Goal: Transaction & Acquisition: Purchase product/service

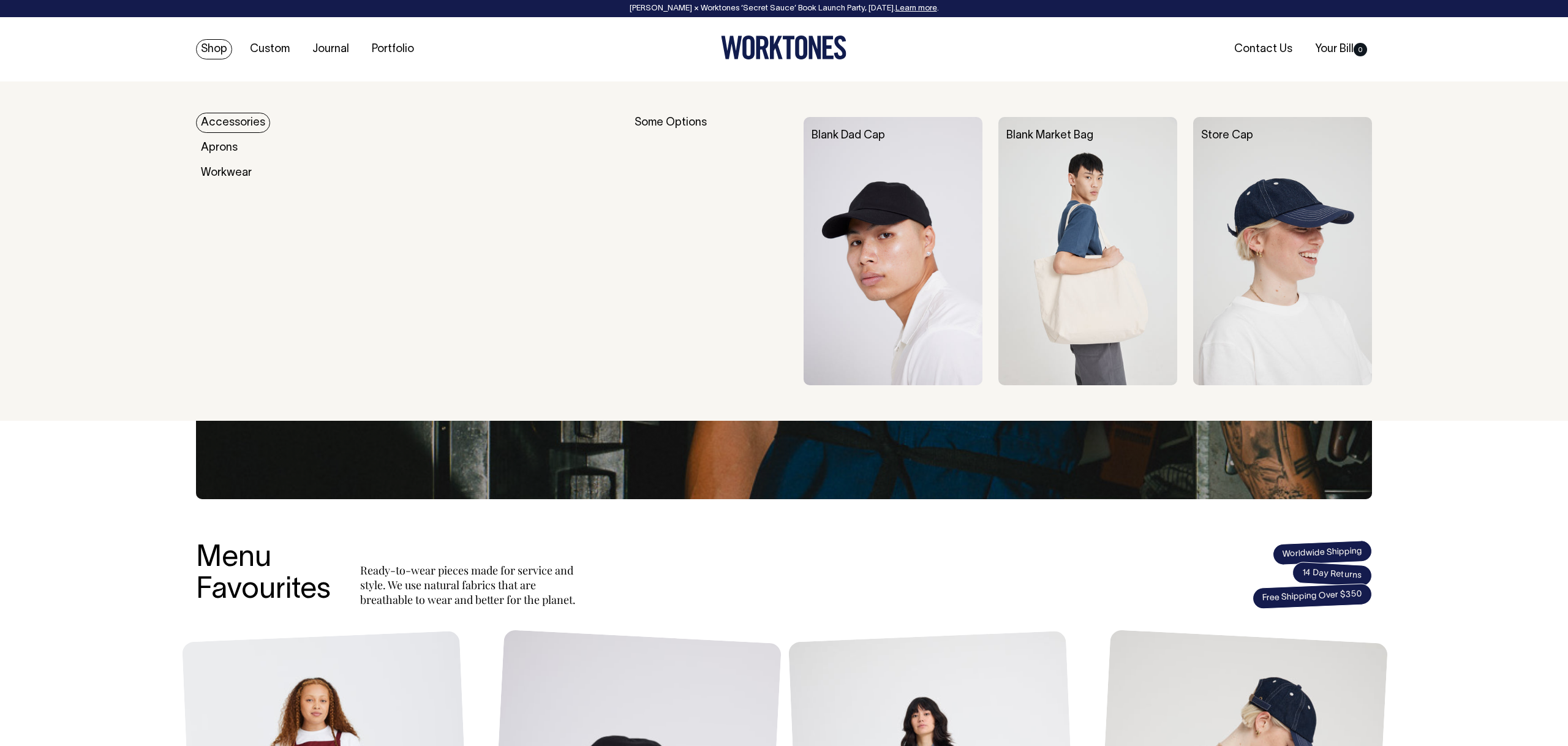
scroll to position [2, 0]
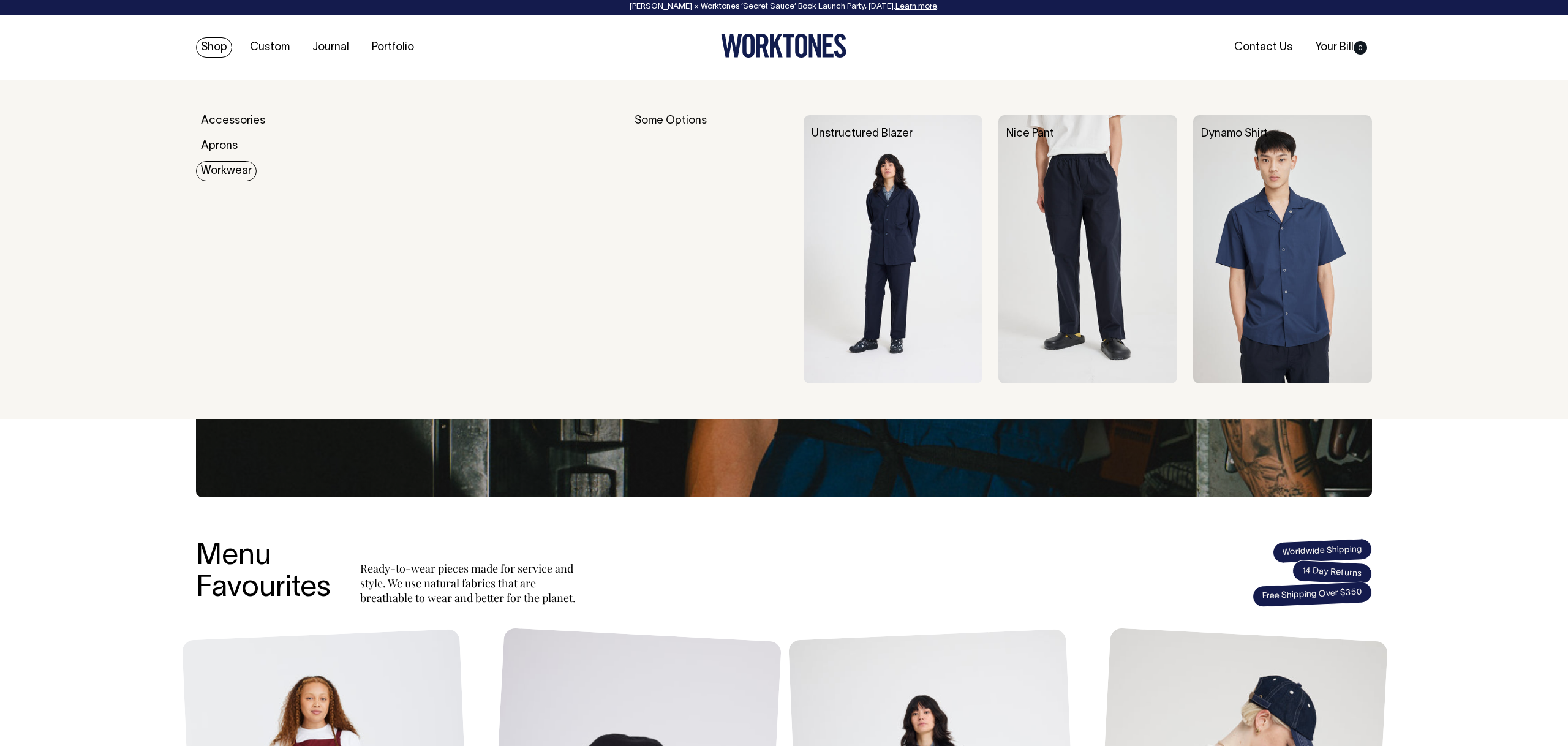
click at [225, 167] on link "Workwear" at bounding box center [226, 172] width 61 height 20
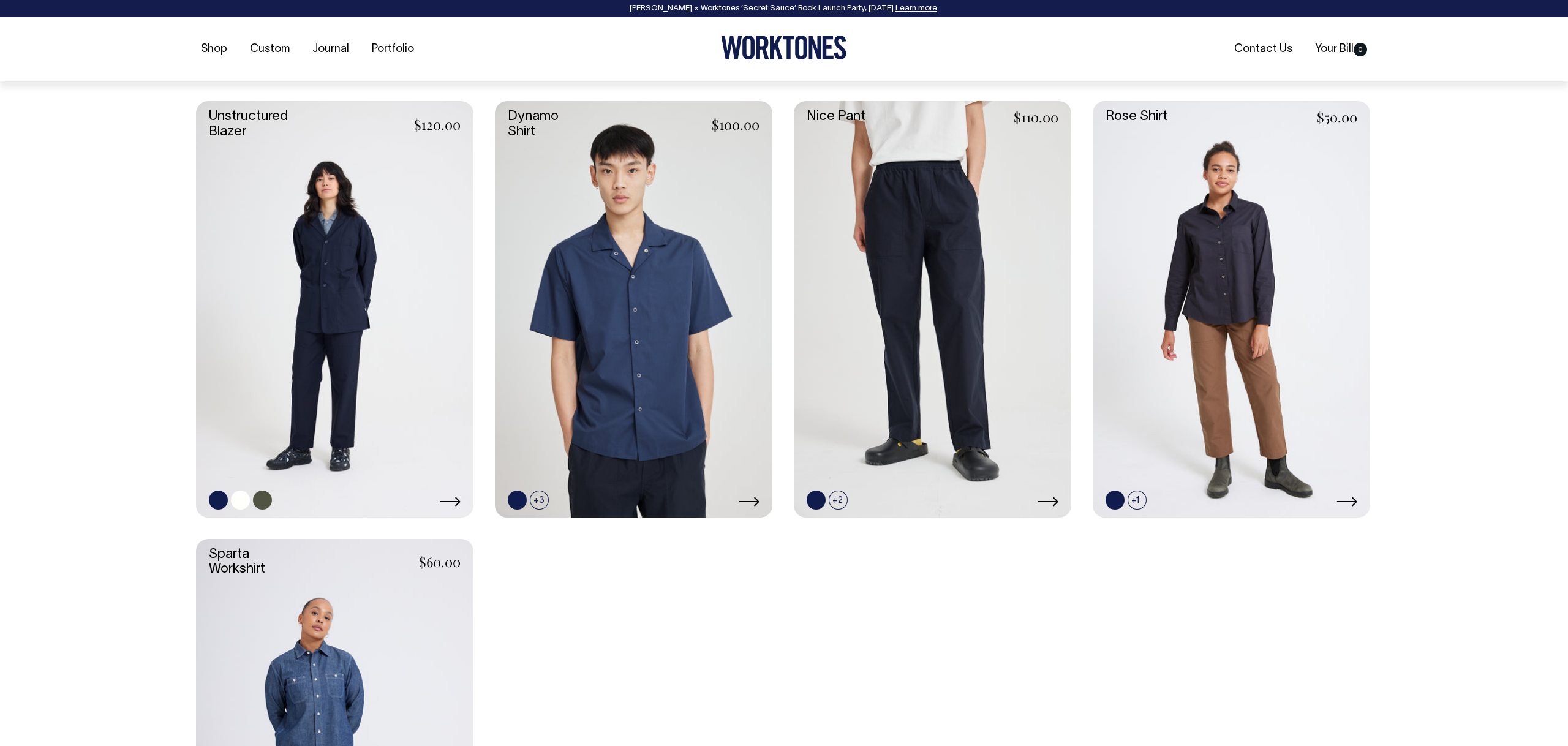
scroll to position [510, 0]
click at [304, 359] on link at bounding box center [335, 308] width 278 height 417
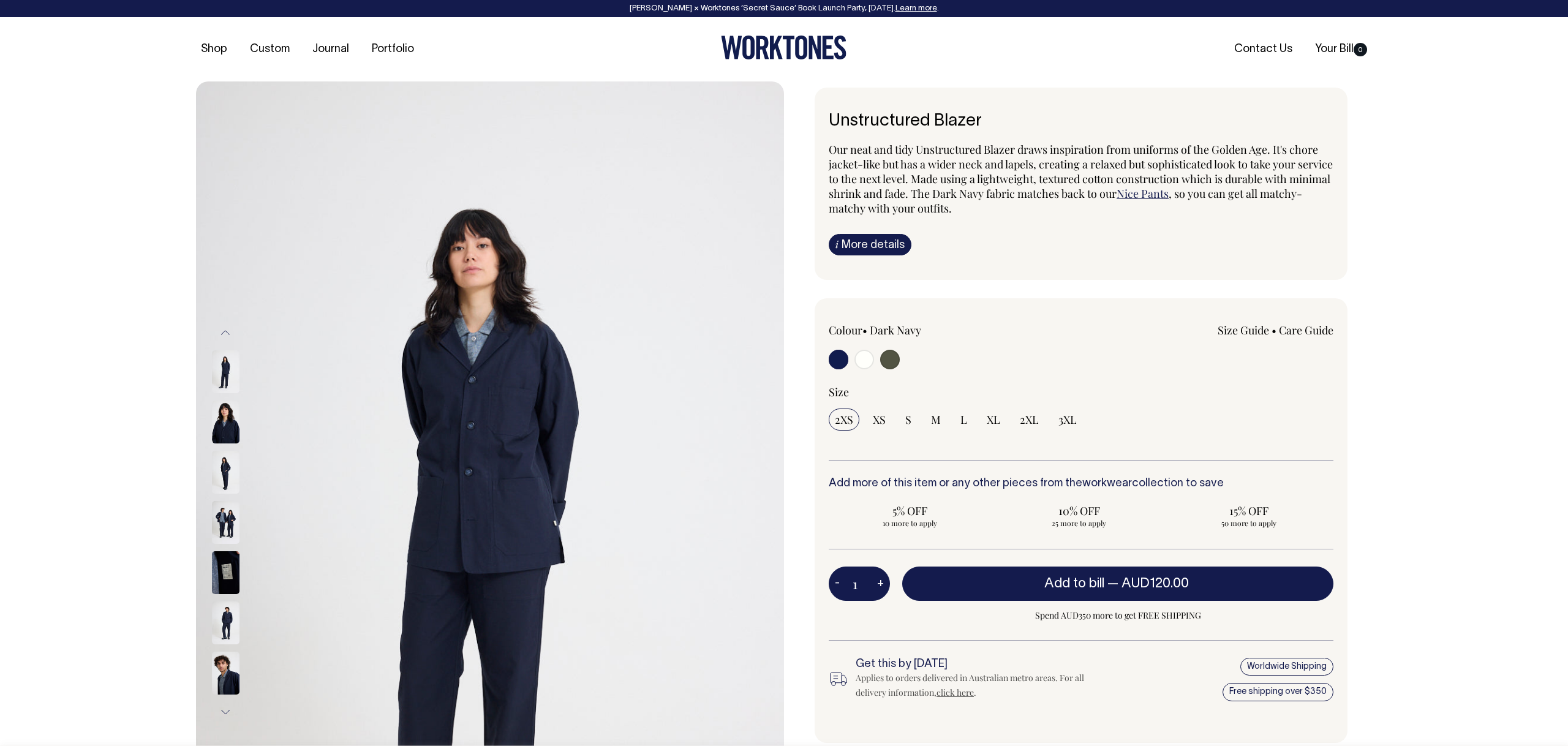
click at [868, 360] on input "radio" at bounding box center [864, 359] width 20 height 20
radio input "true"
radio input "false"
radio input "true"
select select "Off-White"
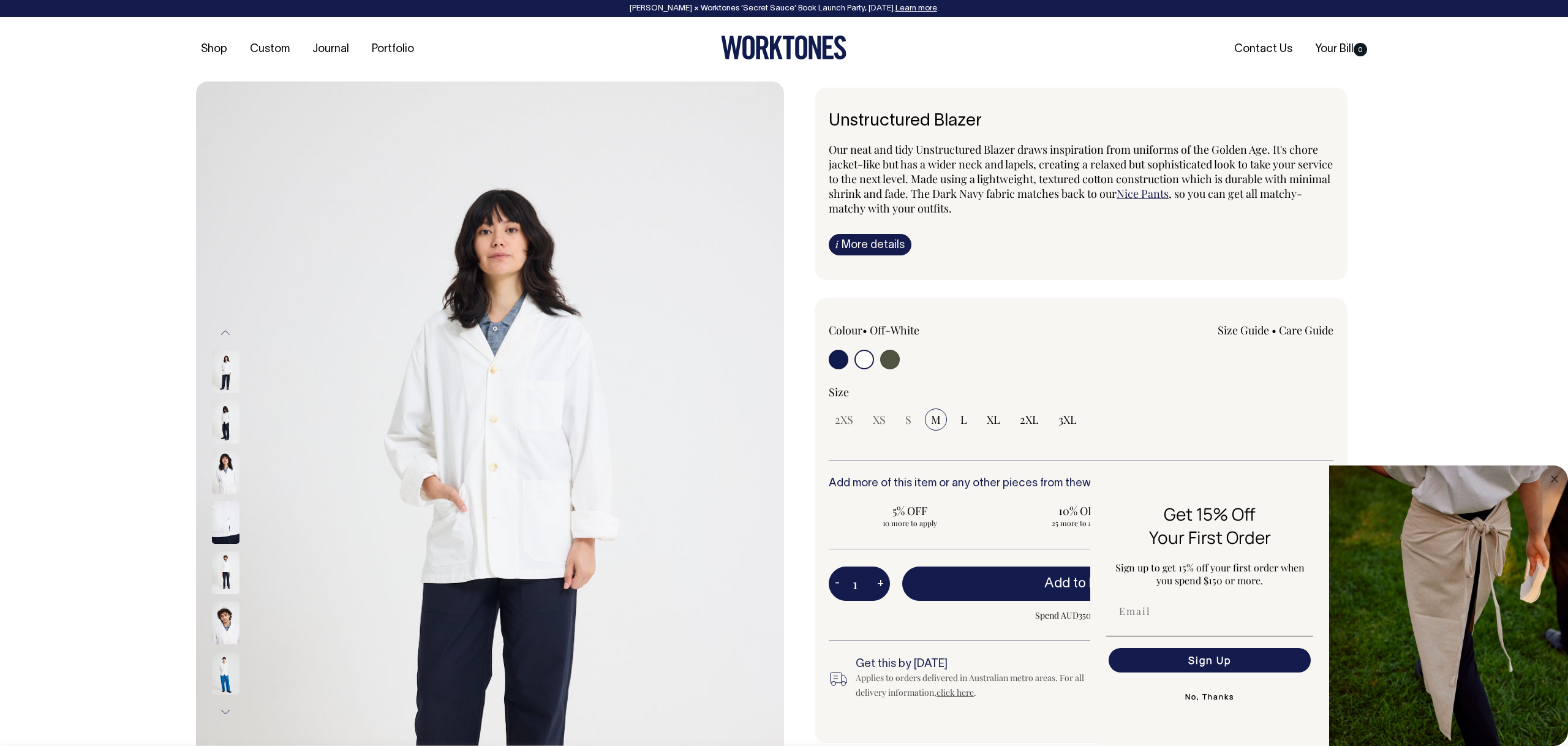
click at [1441, 70] on header "Rosheen Kaul × Worktones ‘Secret Sauce’ Book Launch Party, 10 September. Learn …" at bounding box center [784, 41] width 1568 height 82
